Goal: Information Seeking & Learning: Learn about a topic

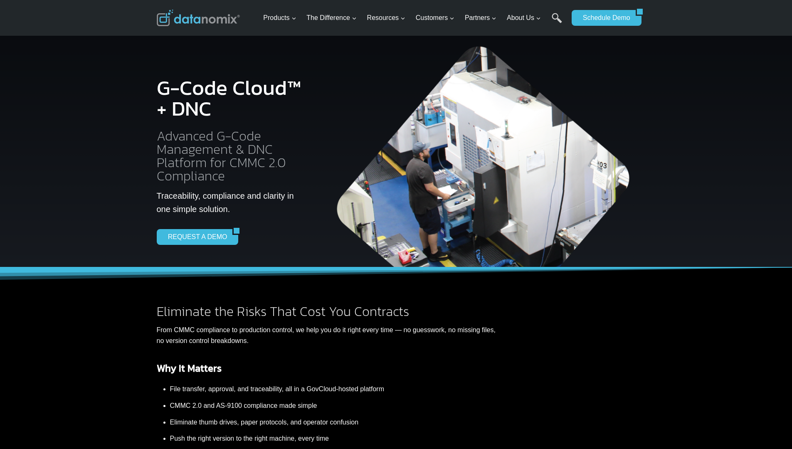
scroll to position [1430, 0]
